Goal: Information Seeking & Learning: Learn about a topic

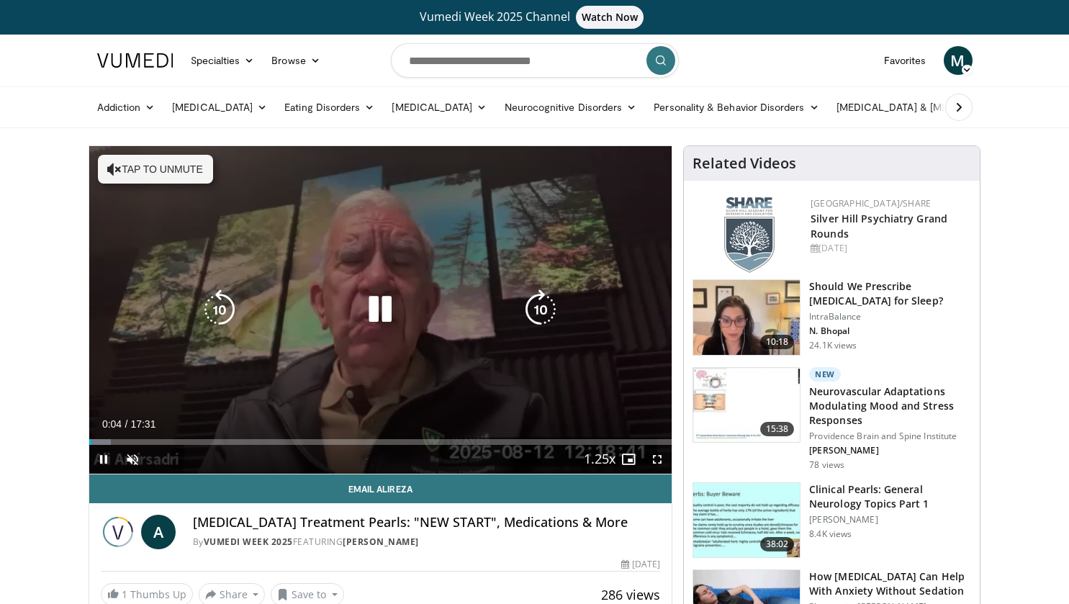
click at [168, 162] on button "Tap to unmute" at bounding box center [155, 169] width 115 height 29
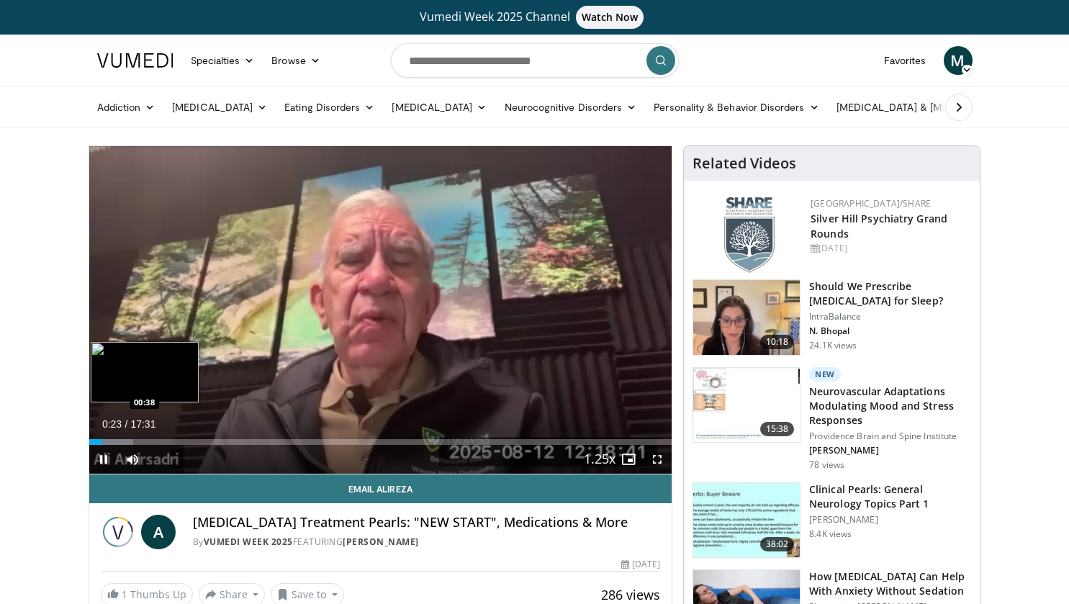
click at [111, 441] on div "Loaded : 7.54% 00:23 00:38" at bounding box center [380, 442] width 583 height 6
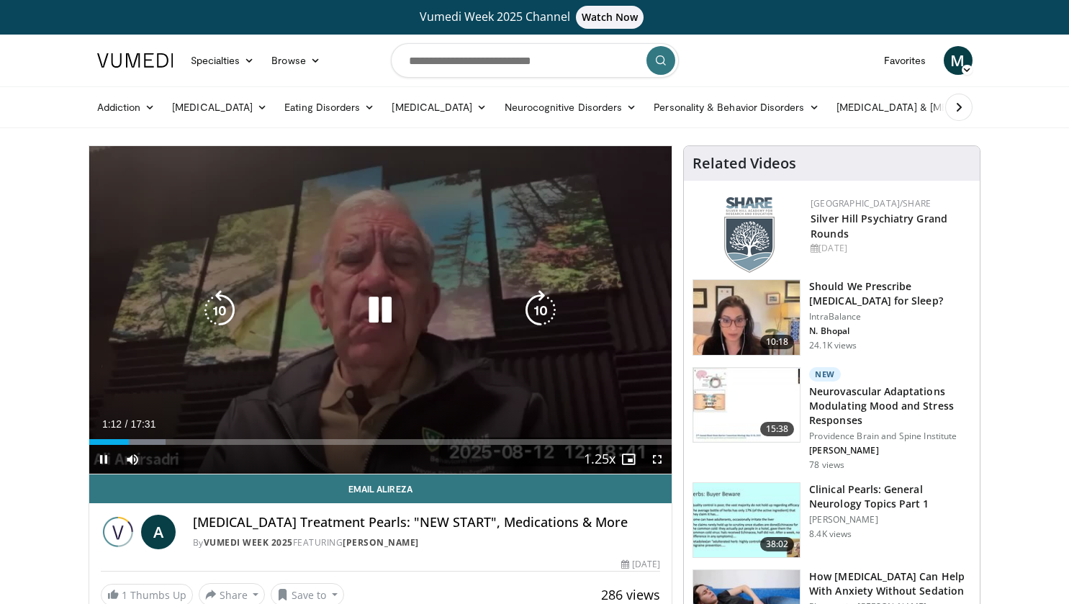
click at [379, 310] on icon "Video Player" at bounding box center [380, 310] width 40 height 40
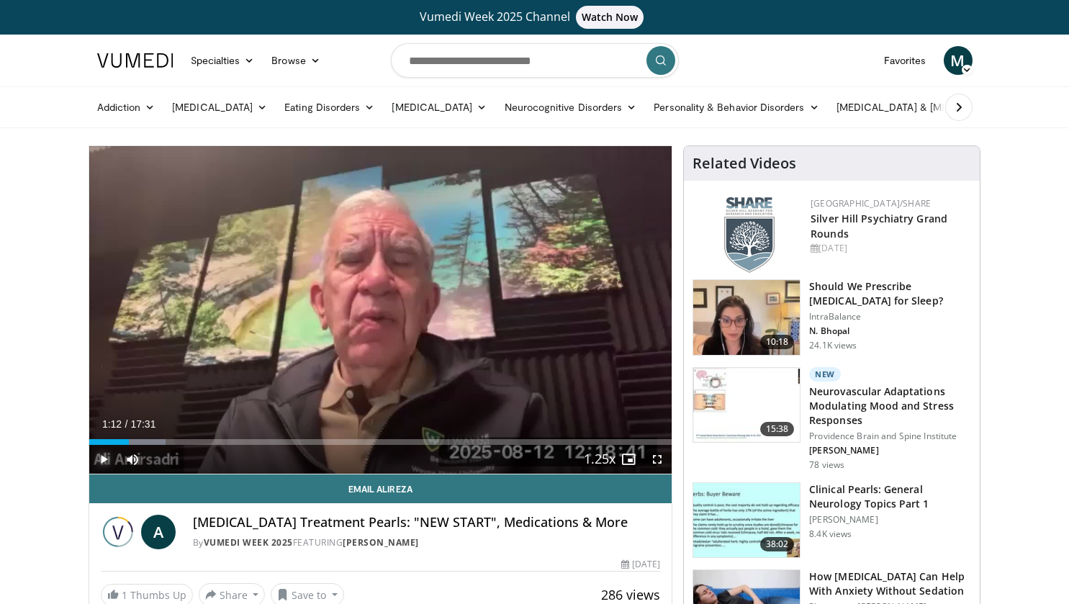
click at [107, 459] on span "Video Player" at bounding box center [103, 459] width 29 height 29
click at [101, 455] on span "Video Player" at bounding box center [103, 459] width 29 height 29
click at [104, 461] on span "Video Player" at bounding box center [103, 459] width 29 height 29
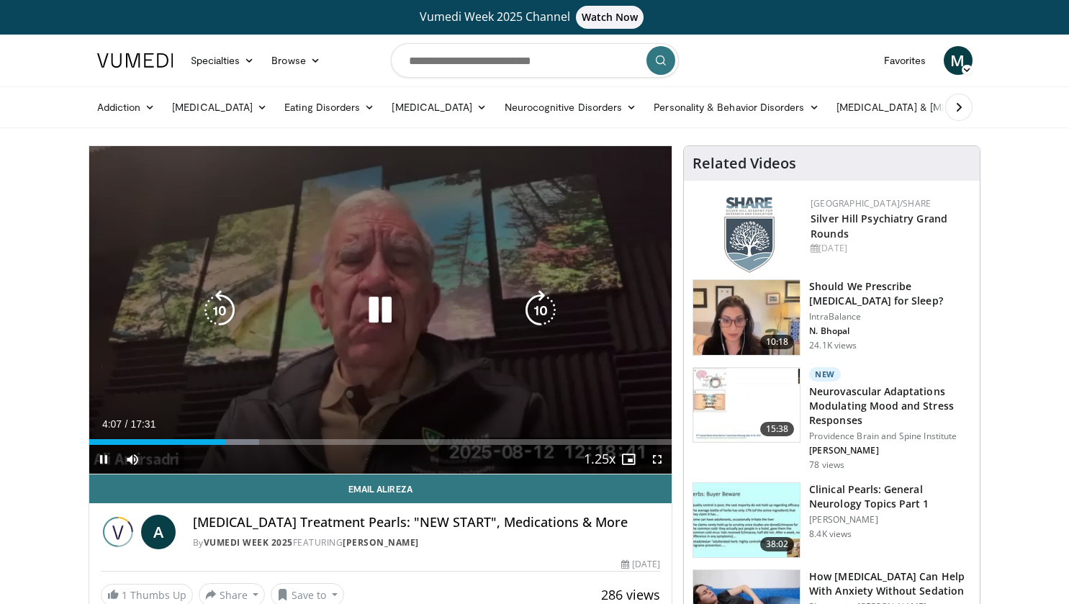
click at [530, 309] on icon "Video Player" at bounding box center [540, 310] width 40 height 40
click at [535, 316] on icon "Video Player" at bounding box center [540, 310] width 40 height 40
click at [530, 311] on icon "Video Player" at bounding box center [540, 310] width 40 height 40
click at [537, 307] on icon "Video Player" at bounding box center [540, 310] width 40 height 40
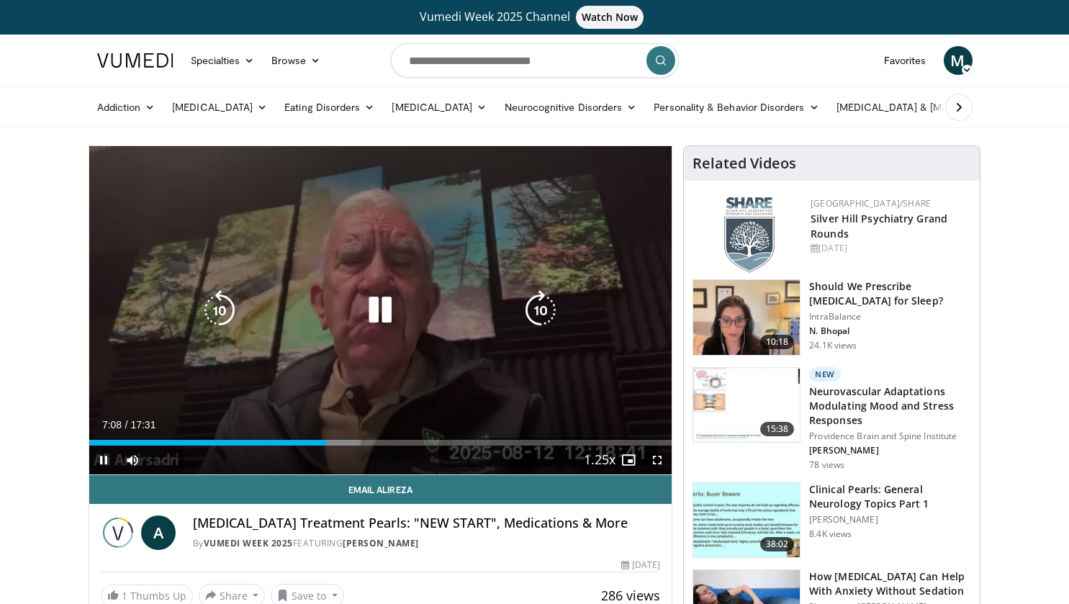
click at [538, 304] on icon "Video Player" at bounding box center [540, 310] width 40 height 40
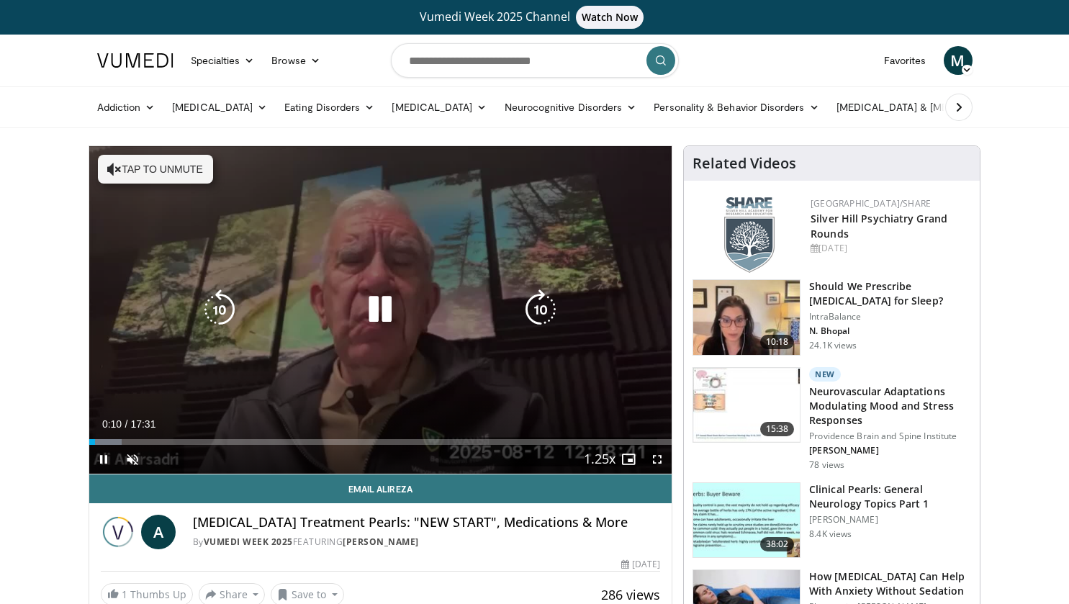
click at [146, 169] on button "Tap to unmute" at bounding box center [155, 169] width 115 height 29
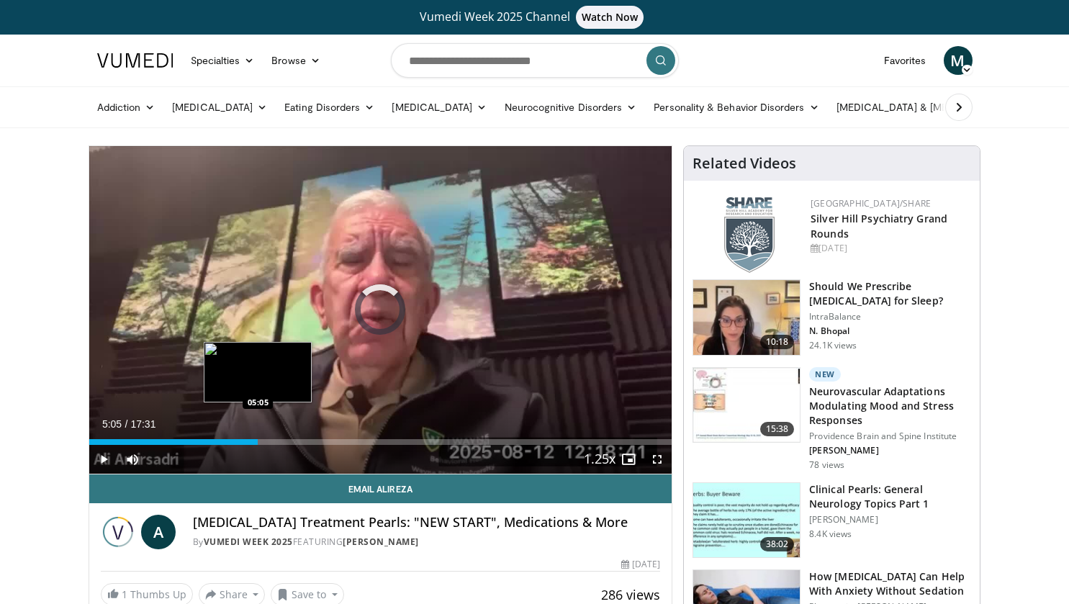
click at [258, 442] on div "Loaded : 6.60% 00:16 05:05" at bounding box center [380, 442] width 583 height 6
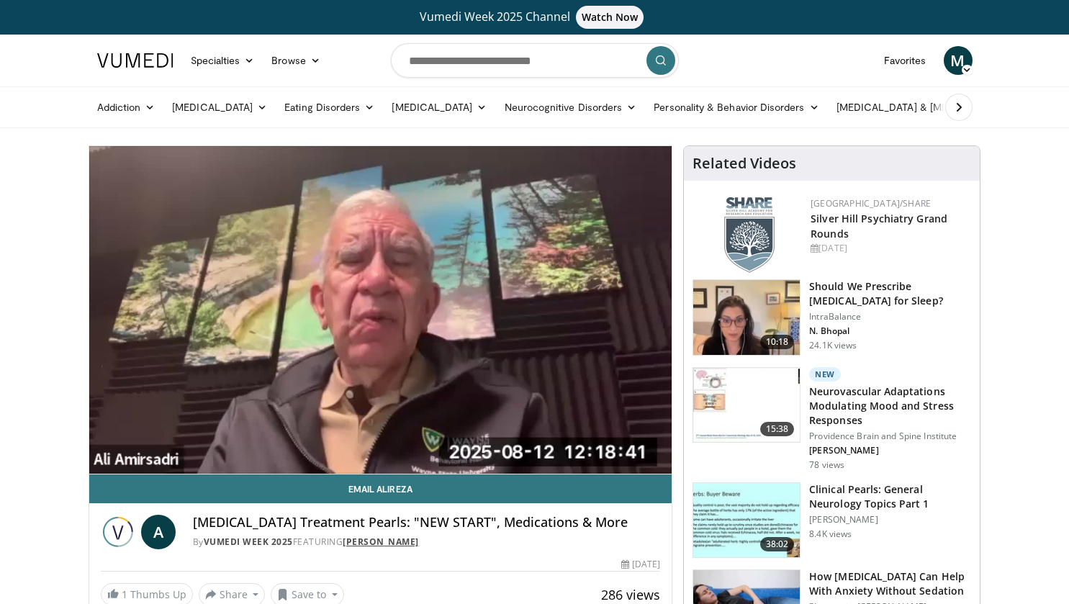
drag, startPoint x: 446, startPoint y: 543, endPoint x: 350, endPoint y: 545, distance: 96.5
click at [350, 545] on div "By Vumedi Week 2025 FEATURING Alireza Amirsadri" at bounding box center [427, 541] width 468 height 13
copy link "[PERSON_NAME]"
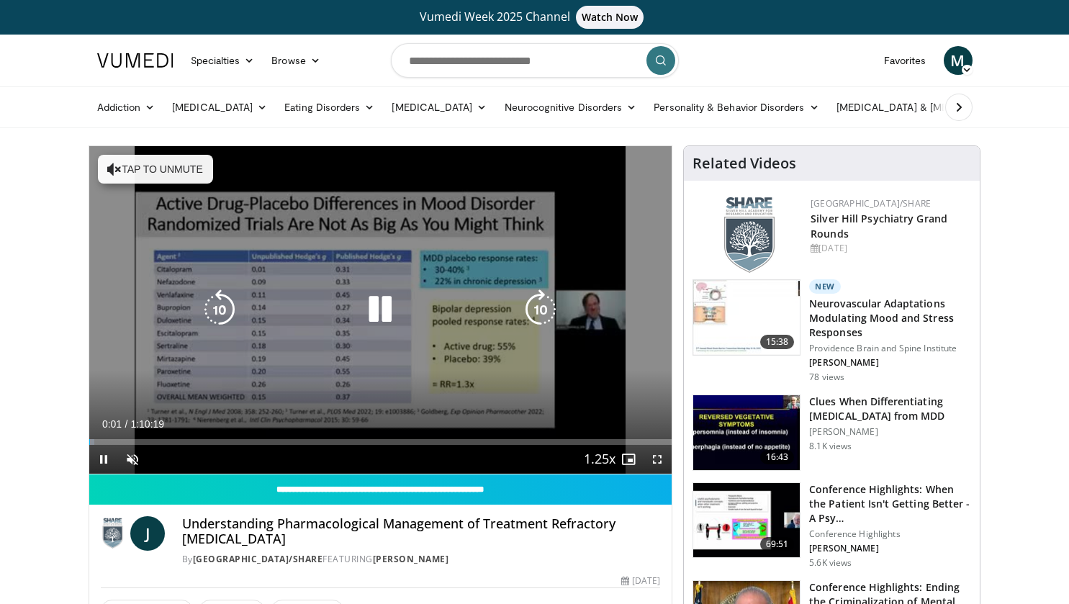
click at [149, 176] on button "Tap to unmute" at bounding box center [155, 169] width 115 height 29
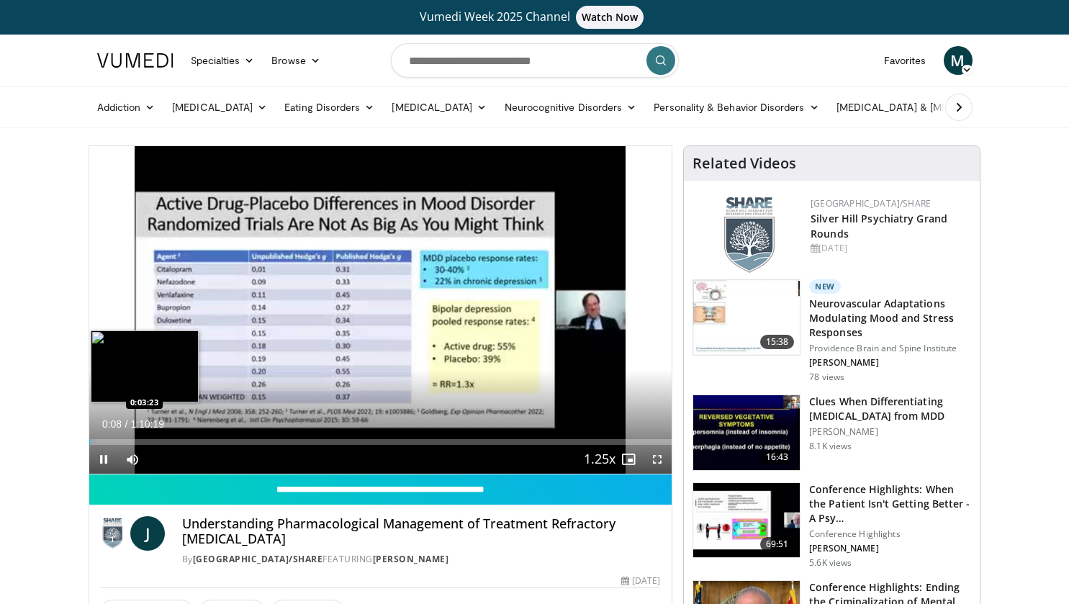
click at [117, 439] on div "Loaded : 1.18% 0:00:09 0:03:23" at bounding box center [380, 442] width 583 height 6
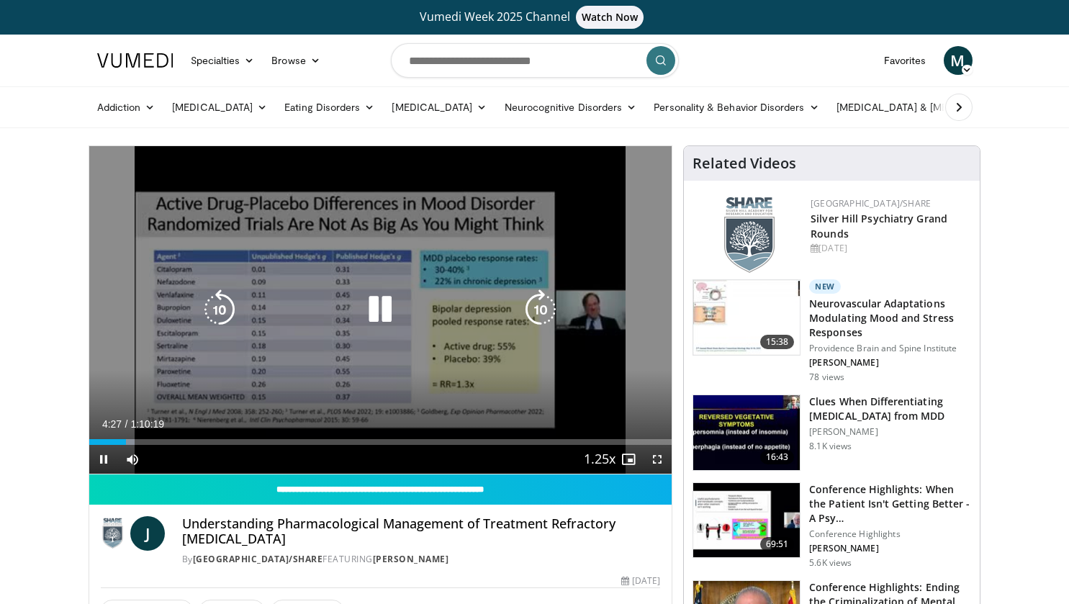
click at [535, 307] on icon "Video Player" at bounding box center [540, 309] width 40 height 40
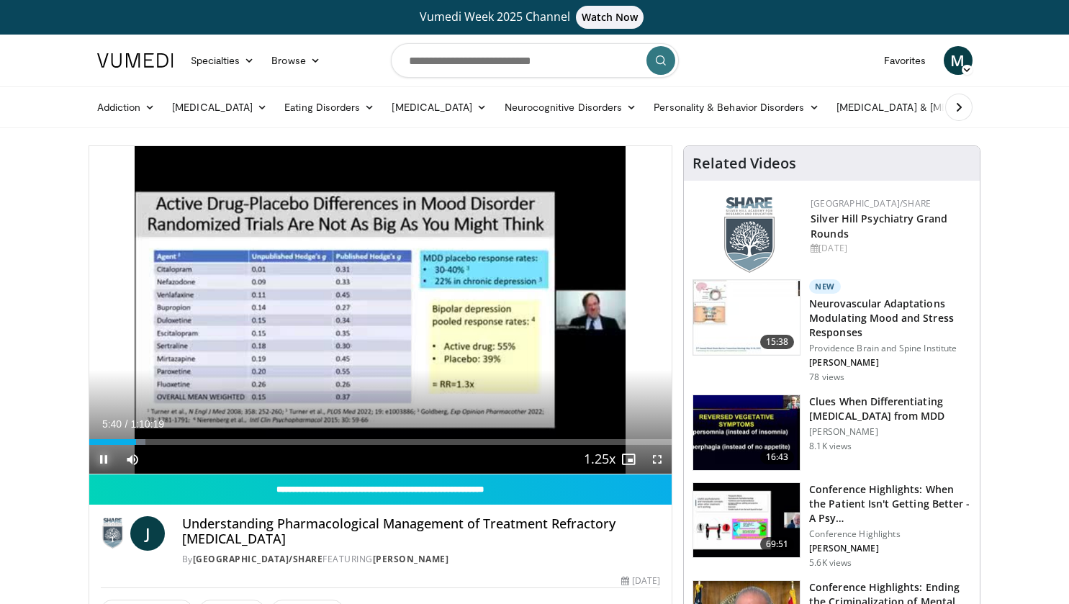
click at [99, 456] on span "Video Player" at bounding box center [103, 459] width 29 height 29
